Goal: Navigation & Orientation: Find specific page/section

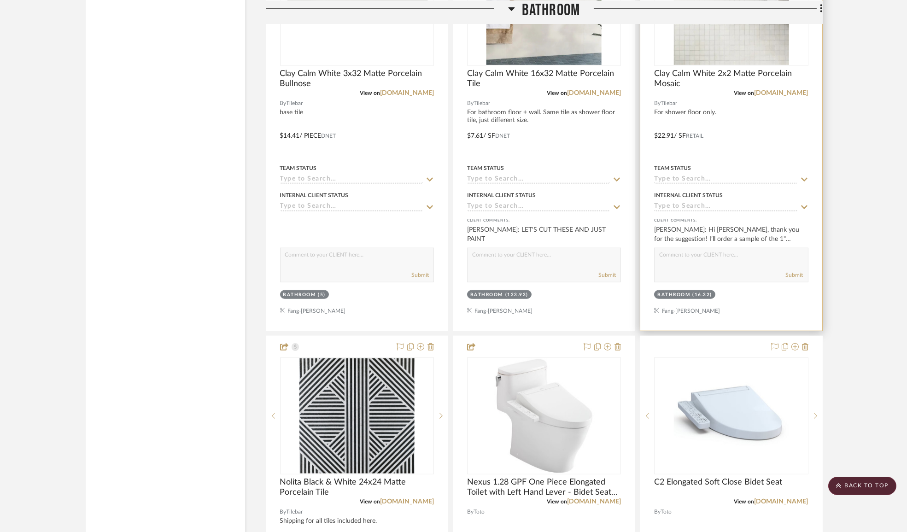
scroll to position [2453, 0]
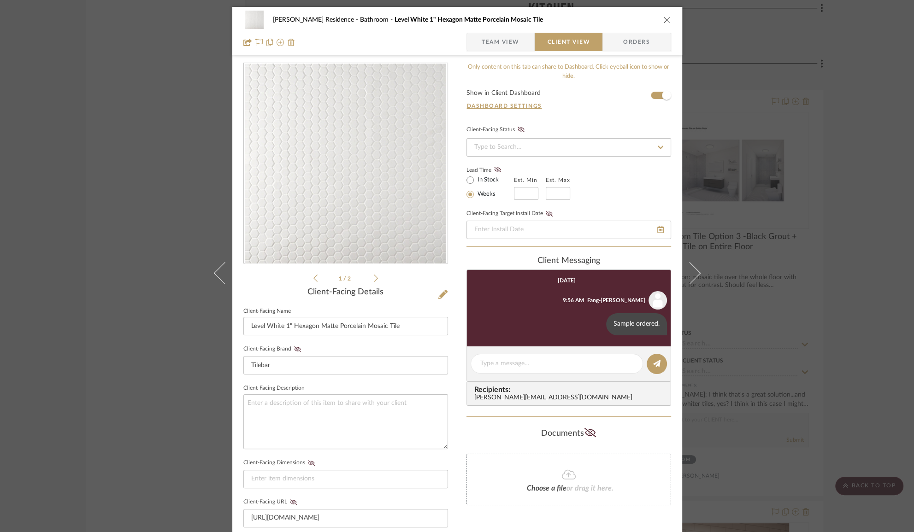
scroll to position [83, 0]
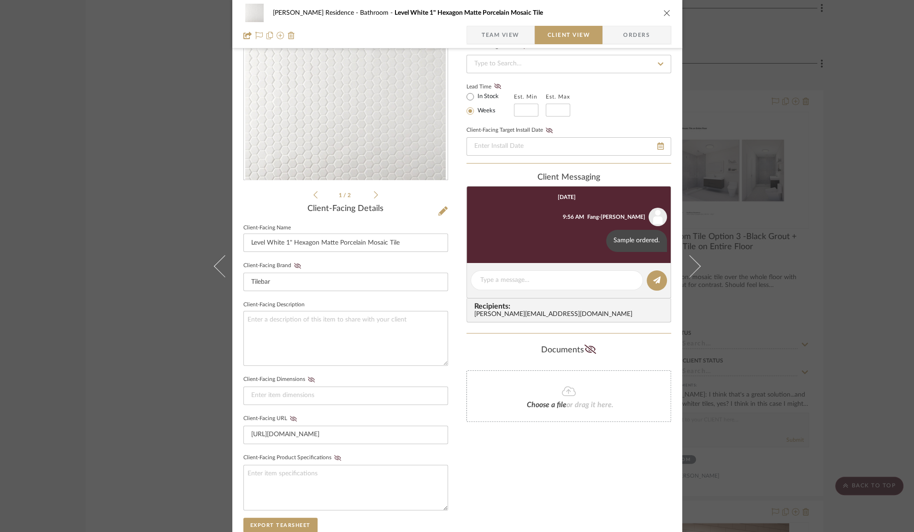
click at [149, 172] on div "[PERSON_NAME] Residence Bathroom Level White 1" Hexagon Matte Porcelain Mosaic …" at bounding box center [457, 266] width 914 height 532
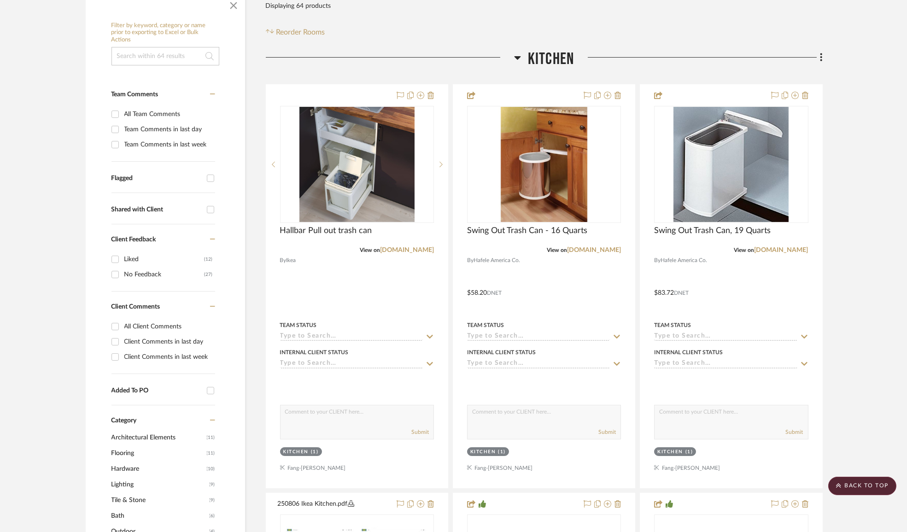
scroll to position [0, 0]
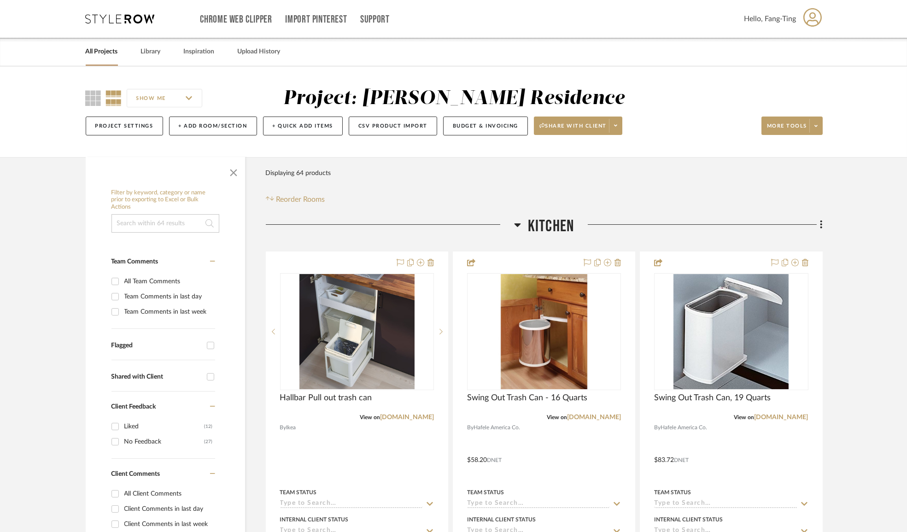
click at [113, 52] on link "All Projects" at bounding box center [102, 52] width 32 height 12
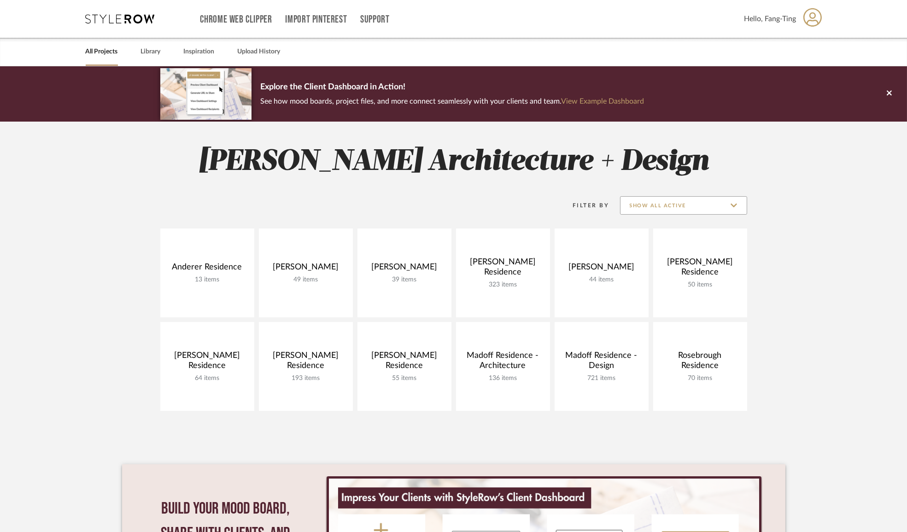
click at [669, 213] on input "Show All Active" at bounding box center [683, 205] width 127 height 18
click at [673, 267] on span "Archived" at bounding box center [684, 273] width 126 height 22
type input "Archived"
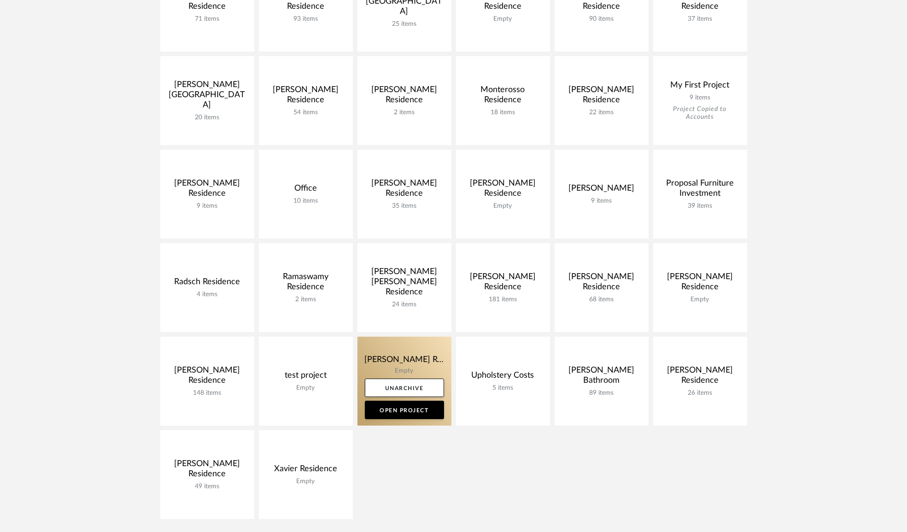
scroll to position [461, 0]
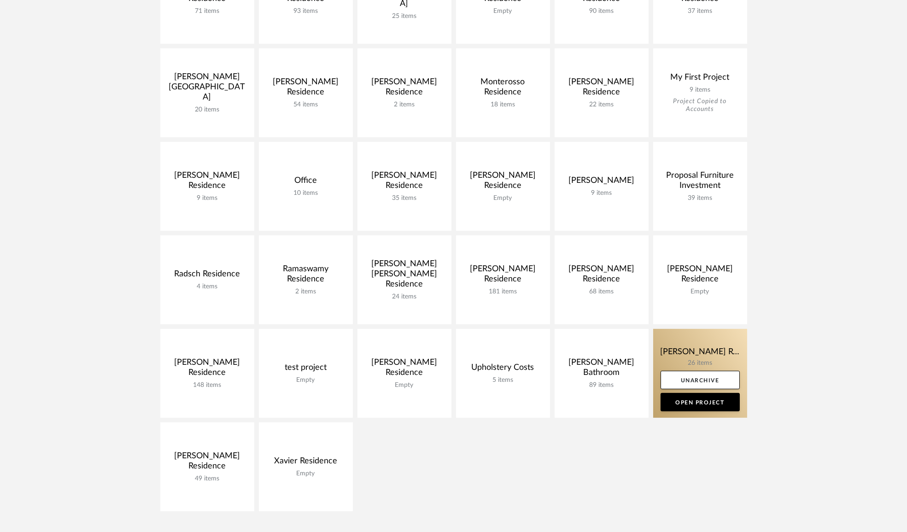
click at [704, 347] on link at bounding box center [701, 373] width 94 height 89
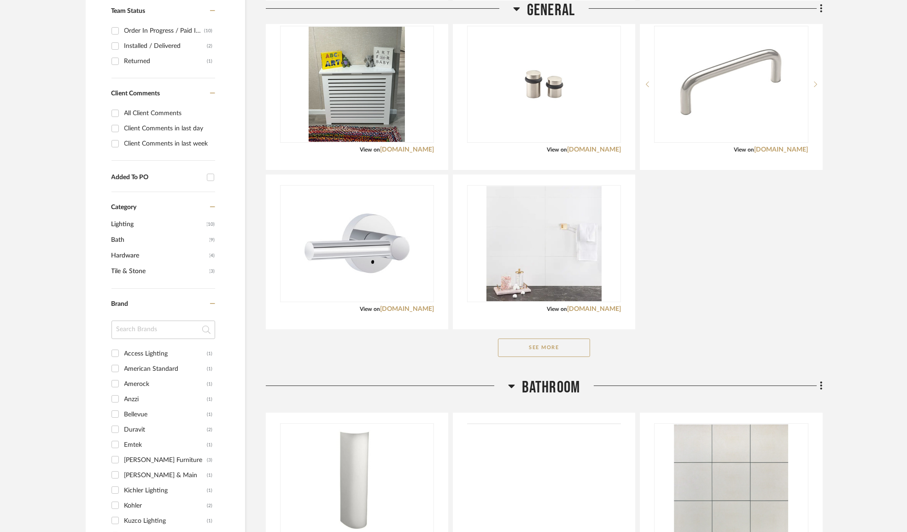
scroll to position [502, 0]
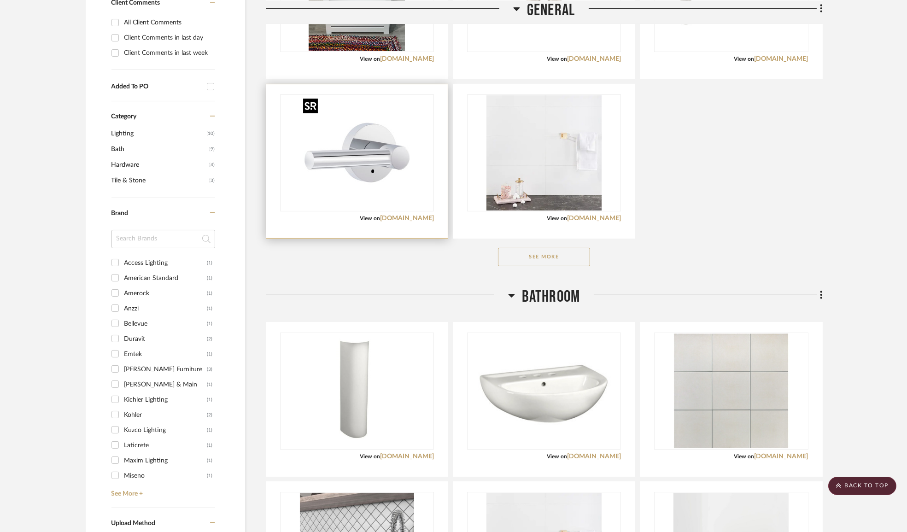
click at [355, 181] on img "0" at bounding box center [357, 152] width 115 height 115
click at [422, 218] on link "[DOMAIN_NAME]" at bounding box center [407, 218] width 54 height 6
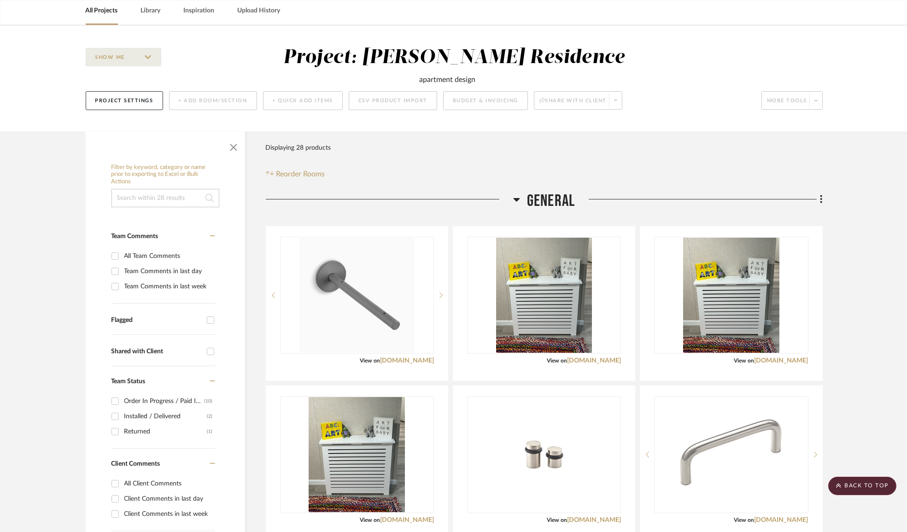
scroll to position [0, 0]
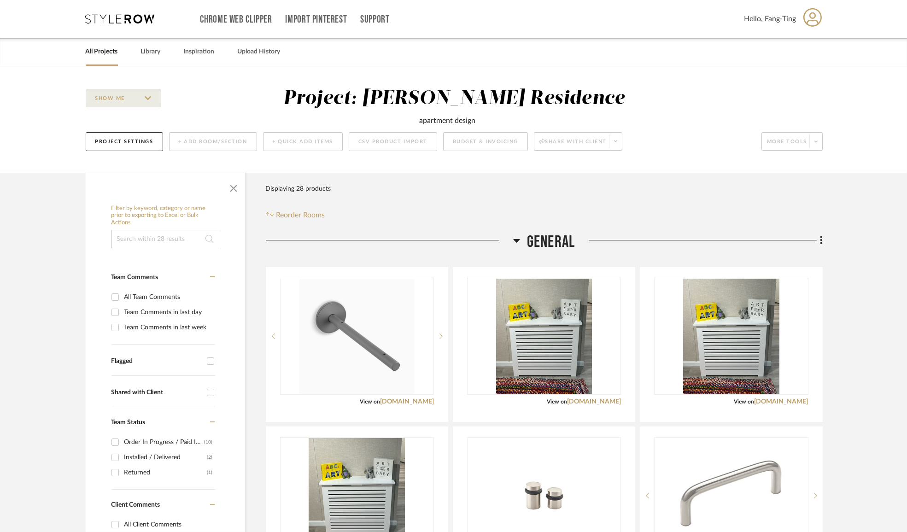
click at [100, 46] on link "All Projects" at bounding box center [102, 52] width 32 height 12
